Goal: Task Accomplishment & Management: Manage account settings

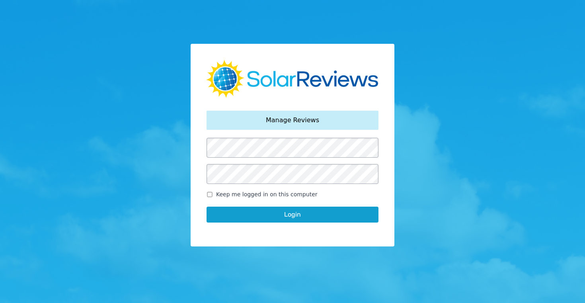
click at [210, 195] on input "Keep me logged in on this computer" at bounding box center [210, 194] width 6 height 5
checkbox input "true"
click at [290, 218] on button "Login" at bounding box center [293, 215] width 172 height 16
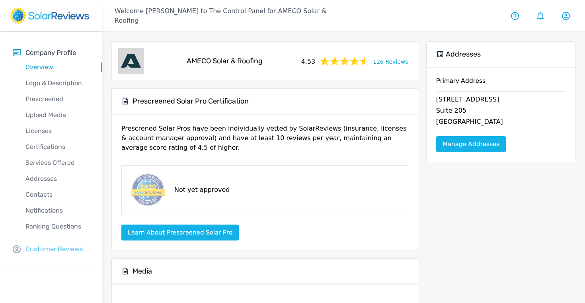
click at [55, 246] on p "Customer Reviews" at bounding box center [54, 249] width 58 height 10
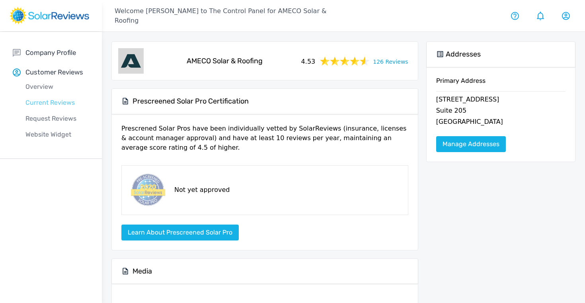
click at [43, 105] on p "Current Reviews" at bounding box center [57, 103] width 89 height 10
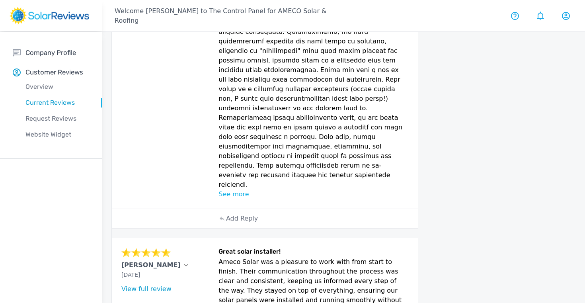
scroll to position [560, 0]
